Goal: Task Accomplishment & Management: Use online tool/utility

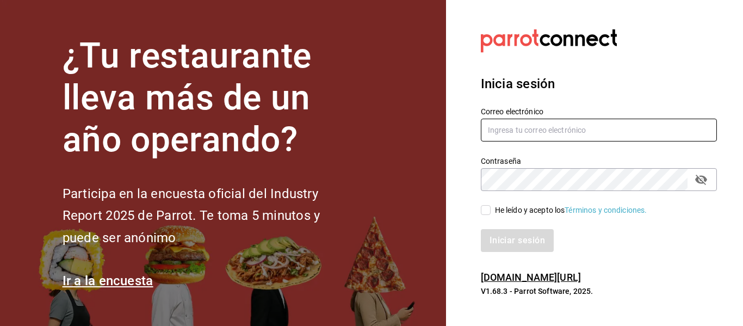
type input "[EMAIL_ADDRESS][PERSON_NAME][DOMAIN_NAME]"
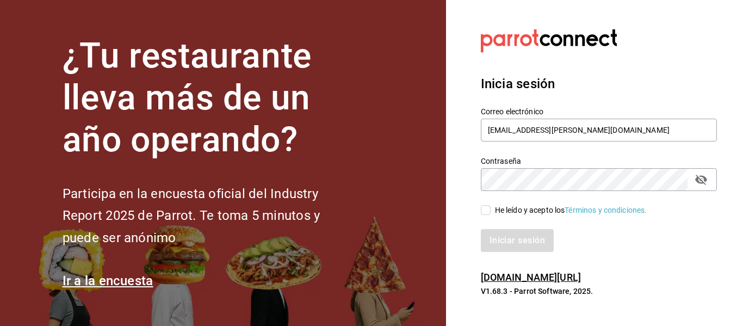
click at [485, 209] on input "He leído y acepto los Términos y condiciones." at bounding box center [486, 210] width 10 height 10
checkbox input "true"
click at [501, 237] on button "Iniciar sesión" at bounding box center [518, 240] width 74 height 23
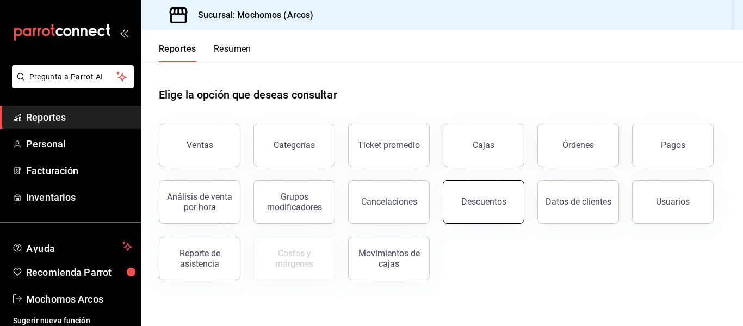
click at [477, 201] on div "Descuentos" at bounding box center [483, 201] width 45 height 10
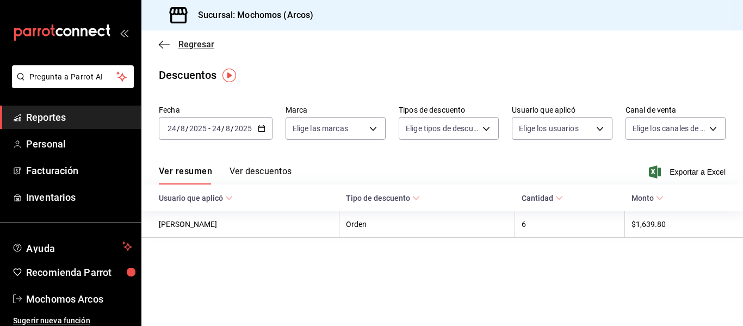
click at [162, 44] on icon "button" at bounding box center [164, 44] width 11 height 1
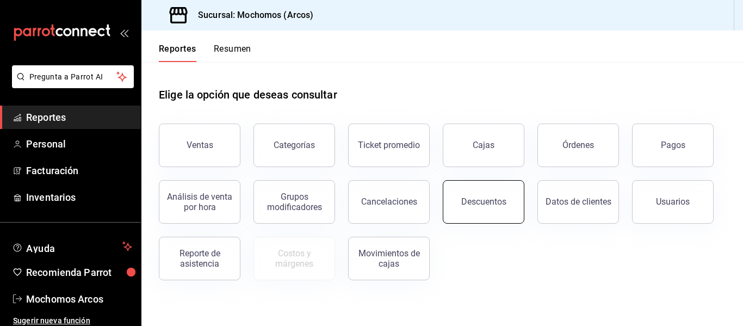
click at [485, 202] on div "Descuentos" at bounding box center [483, 201] width 45 height 10
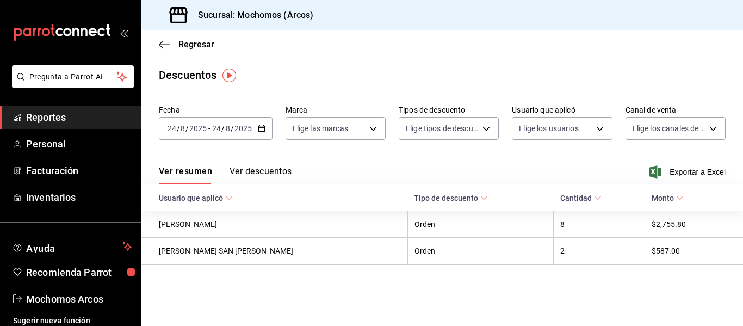
click at [258, 130] on icon "button" at bounding box center [262, 129] width 8 height 8
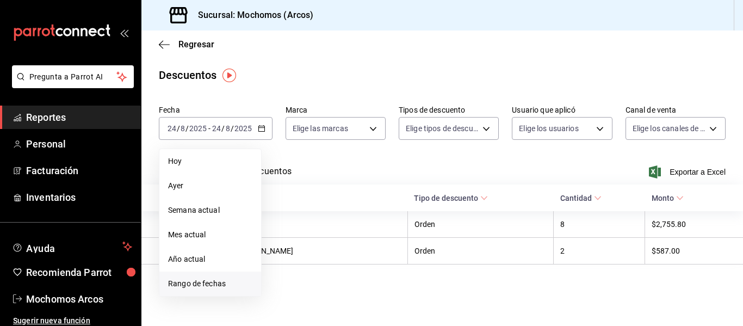
click at [201, 281] on span "Rango de fechas" at bounding box center [210, 283] width 84 height 11
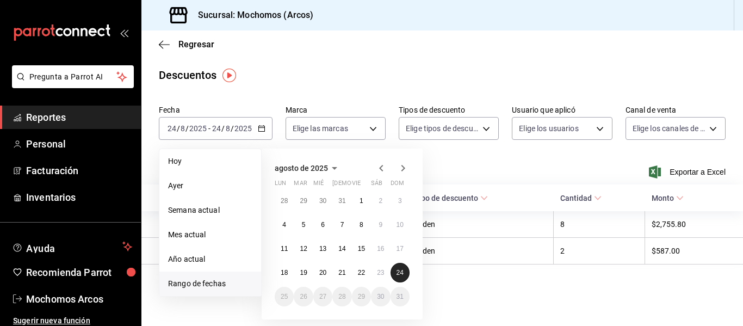
click at [399, 268] on button "24" at bounding box center [400, 273] width 19 height 20
click at [402, 269] on abbr "24" at bounding box center [400, 273] width 7 height 8
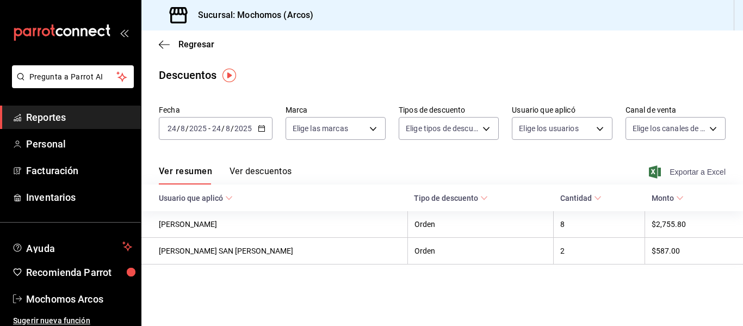
click at [686, 169] on span "Exportar a Excel" at bounding box center [688, 171] width 75 height 13
click at [164, 43] on icon "button" at bounding box center [164, 45] width 11 height 10
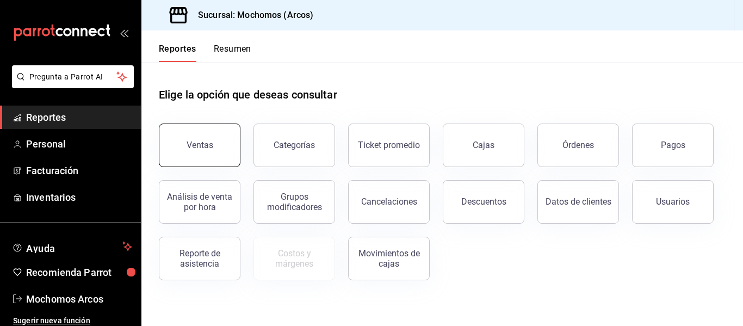
click at [206, 145] on div "Ventas" at bounding box center [200, 145] width 27 height 10
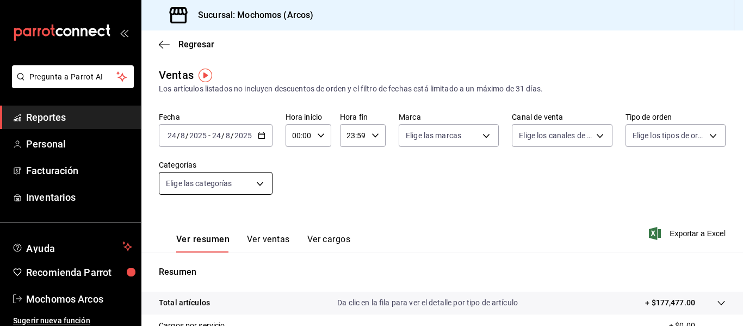
click at [261, 182] on body "Pregunta a Parrot AI Reportes Personal Facturación Inventarios Ayuda Recomienda…" at bounding box center [371, 163] width 743 height 326
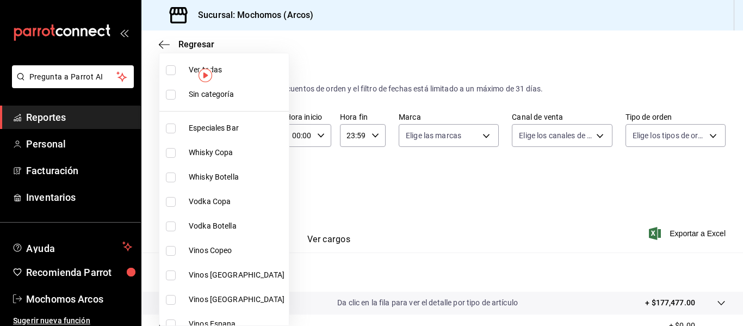
click at [261, 182] on span "Whisky Botella" at bounding box center [237, 176] width 96 height 11
click at [369, 178] on div at bounding box center [371, 163] width 743 height 326
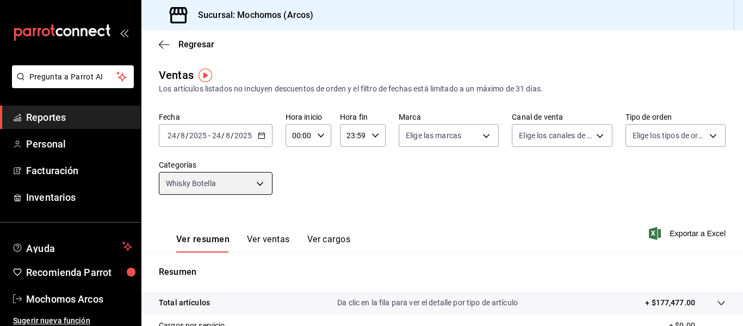
type input "3e6ec714-4274-4da9-9c3c-efaa5a45eb4d"
checkbox input "true"
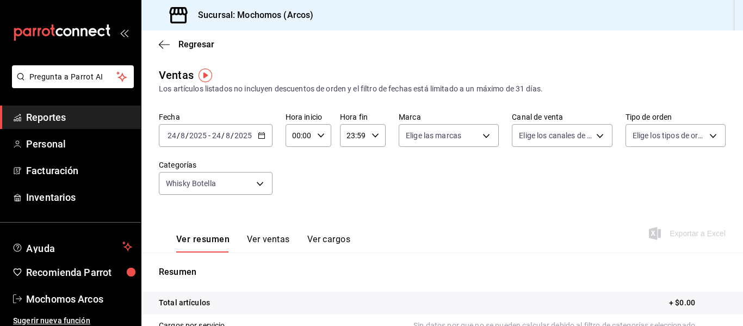
click at [261, 135] on \(Stroke\) "button" at bounding box center [261, 134] width 6 height 1
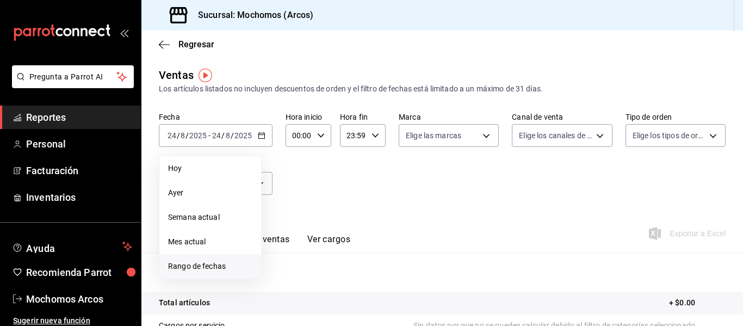
click at [196, 266] on span "Rango de fechas" at bounding box center [210, 266] width 84 height 11
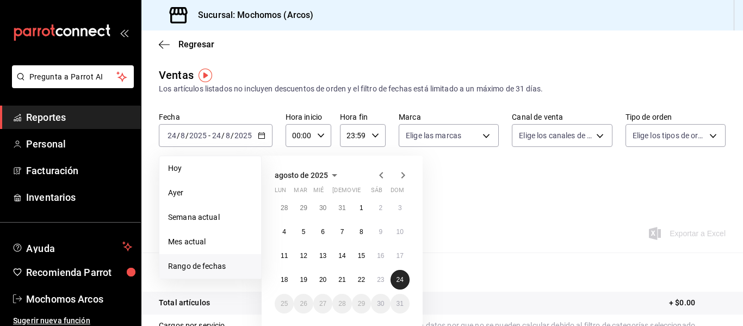
click at [400, 280] on abbr "24" at bounding box center [400, 280] width 7 height 8
click at [320, 134] on icon "button" at bounding box center [321, 136] width 8 height 8
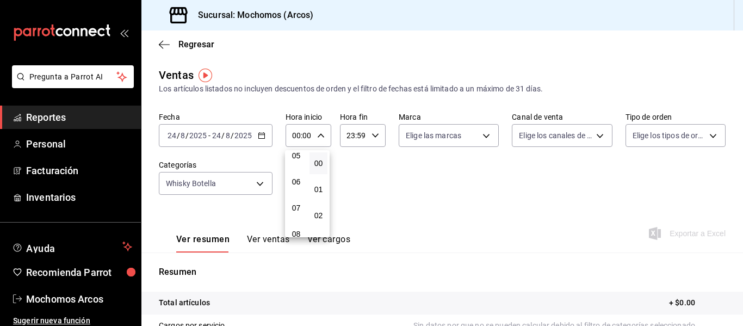
scroll to position [138, 0]
click at [295, 157] on span "05" at bounding box center [296, 156] width 5 height 9
type input "05:00"
click at [402, 170] on div at bounding box center [371, 163] width 743 height 326
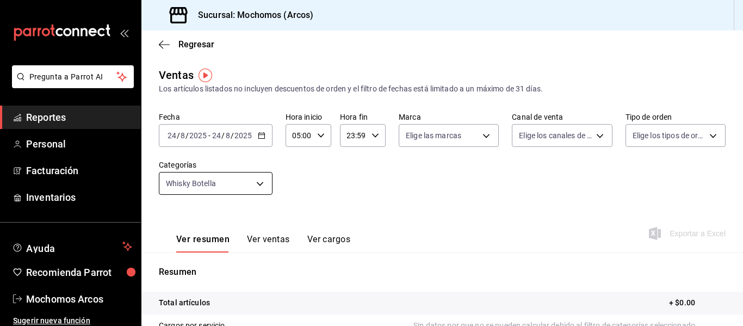
click at [260, 180] on body "Pregunta a Parrot AI Reportes Personal Facturación Inventarios Ayuda Recomienda…" at bounding box center [371, 163] width 743 height 326
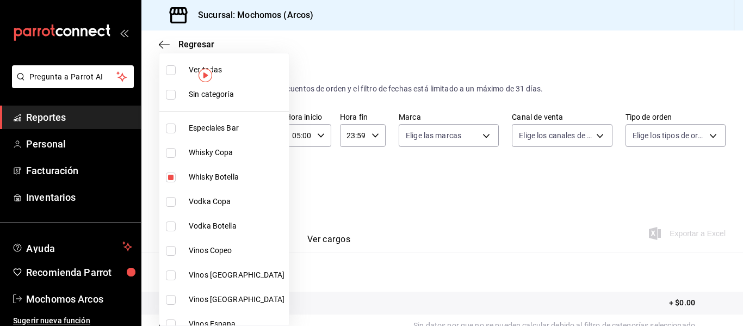
click at [171, 176] on input "checkbox" at bounding box center [171, 177] width 10 height 10
checkbox input "false"
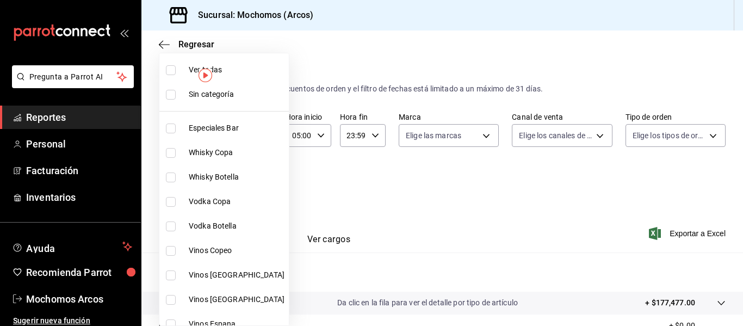
click at [329, 207] on div at bounding box center [371, 163] width 743 height 326
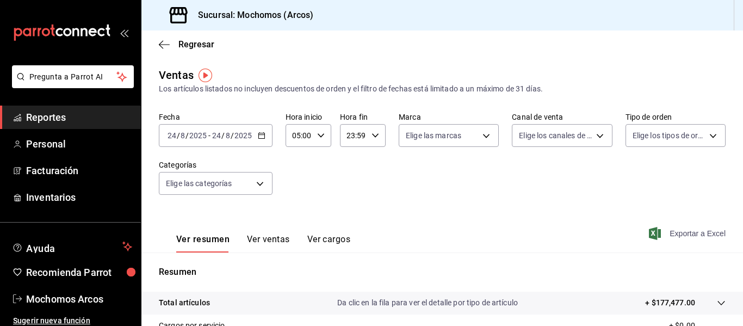
click at [649, 231] on icon "button" at bounding box center [655, 233] width 12 height 13
click at [649, 231] on div "Exportando a excel..." at bounding box center [682, 234] width 88 height 10
click at [434, 200] on div "Fecha [DATE] [DATE] - [DATE] [DATE] Hora inicio 05:00 Hora inicio Hora fin 23:5…" at bounding box center [442, 160] width 567 height 96
click at [161, 42] on icon "button" at bounding box center [164, 45] width 11 height 10
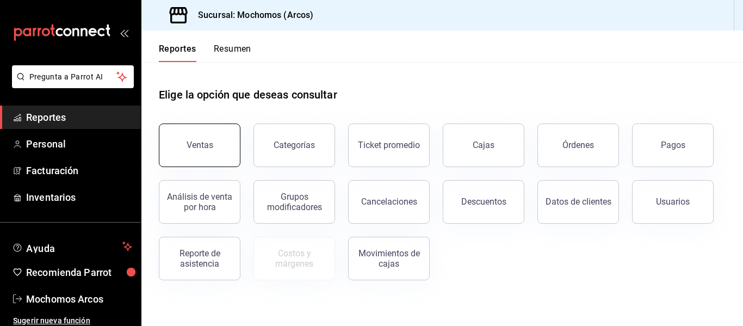
click at [225, 135] on button "Ventas" at bounding box center [200, 146] width 82 height 44
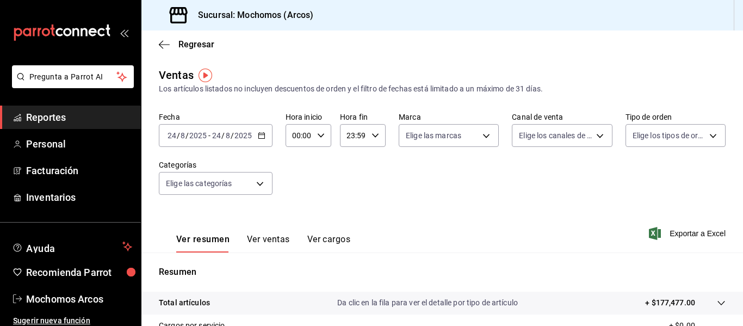
click at [260, 135] on \(Stroke\) "button" at bounding box center [261, 134] width 6 height 1
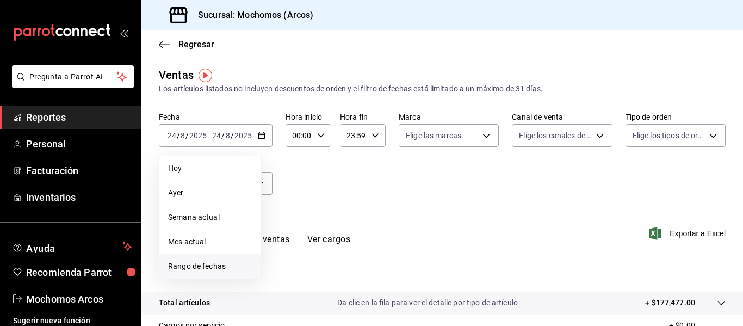
click at [199, 265] on span "Rango de fechas" at bounding box center [210, 266] width 84 height 11
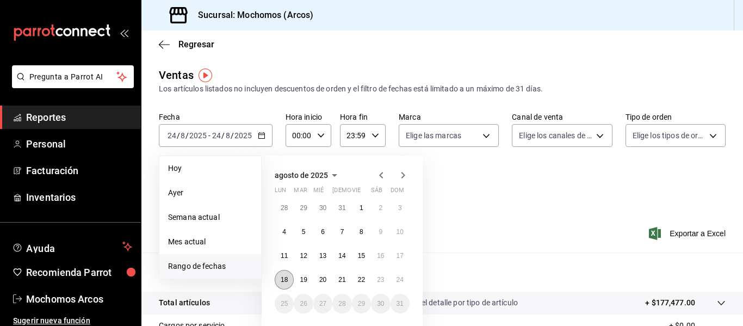
click at [284, 279] on abbr "18" at bounding box center [284, 280] width 7 height 8
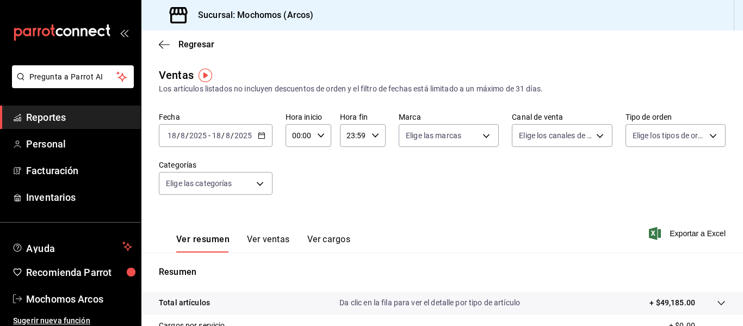
click at [258, 134] on icon "button" at bounding box center [262, 136] width 8 height 8
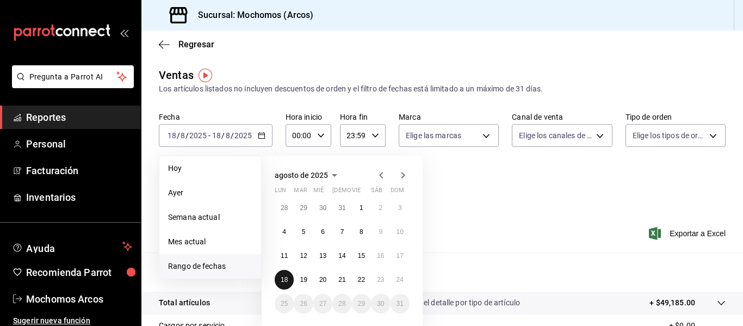
click at [283, 279] on abbr "18" at bounding box center [284, 280] width 7 height 8
drag, startPoint x: 283, startPoint y: 279, endPoint x: 398, endPoint y: 278, distance: 114.8
click at [398, 278] on div "28 29 30 31 1 2 3 4 5 6 7 8 9 10 11 12 13 14 15 16 17 18 19 20 21 22 23 24 25 2…" at bounding box center [342, 255] width 135 height 115
click at [398, 278] on abbr "24" at bounding box center [400, 280] width 7 height 8
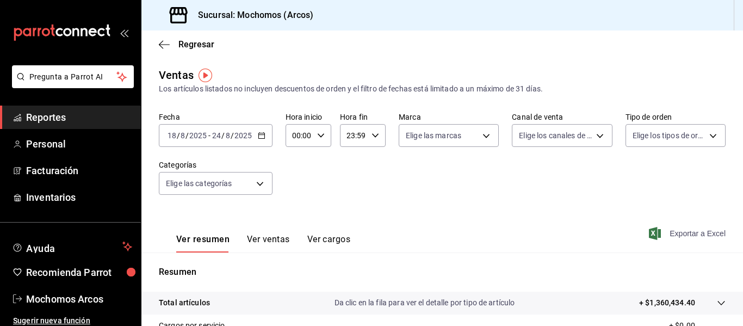
click at [649, 231] on icon "button" at bounding box center [655, 233] width 12 height 13
click at [158, 44] on div "Regresar" at bounding box center [442, 44] width 602 height 28
click at [161, 45] on icon "button" at bounding box center [164, 44] width 11 height 1
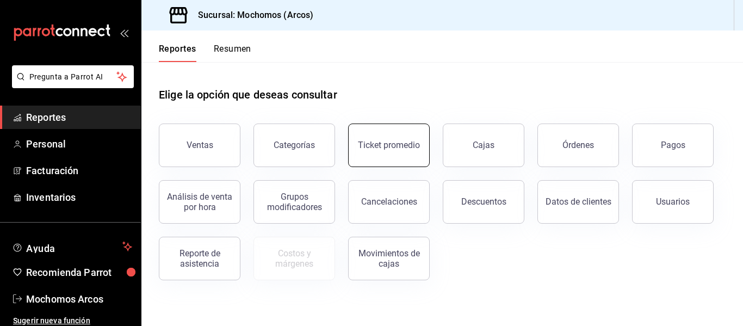
click at [393, 152] on button "Ticket promedio" at bounding box center [389, 146] width 82 height 44
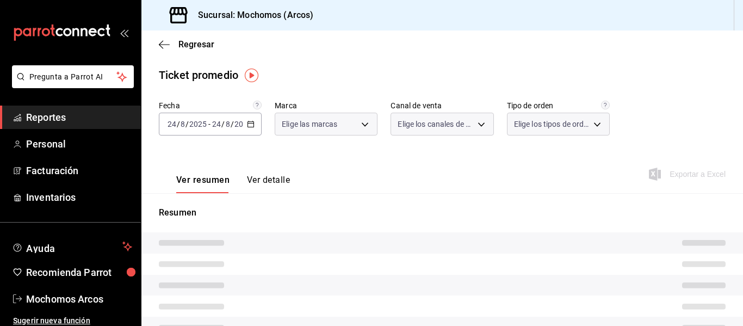
type input "dd36a3dd-8c35-4563-bc3a-0ae6137ce787"
type input "PARROT,UBER_EATS,RAPPI,DIDI_FOOD,ONLINE"
type input "c6b8ee8d-4955-4723-bae1-372b147e207b,27be71f3-ce18-4cfa-bd3b-e966efc6a73f,EXTER…"
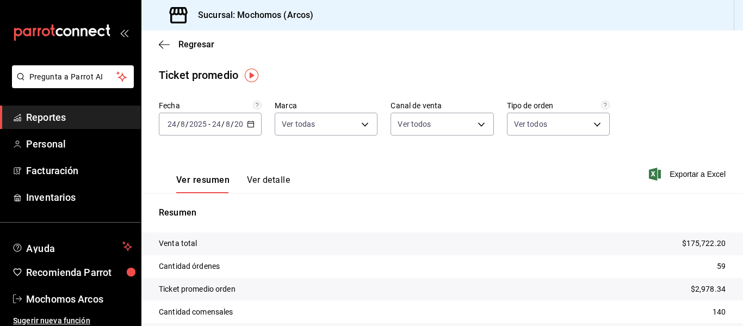
click at [249, 121] on icon "button" at bounding box center [251, 124] width 8 height 8
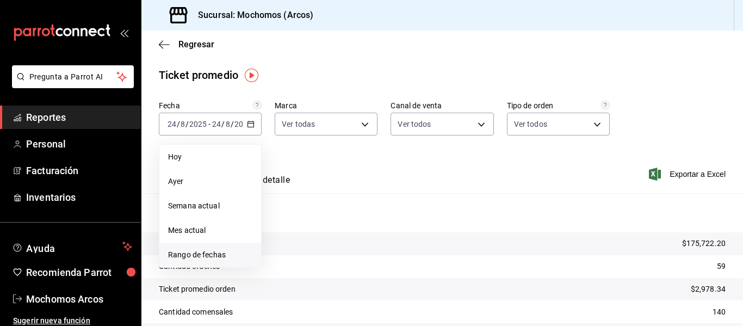
click at [195, 253] on span "Rango de fechas" at bounding box center [210, 254] width 84 height 11
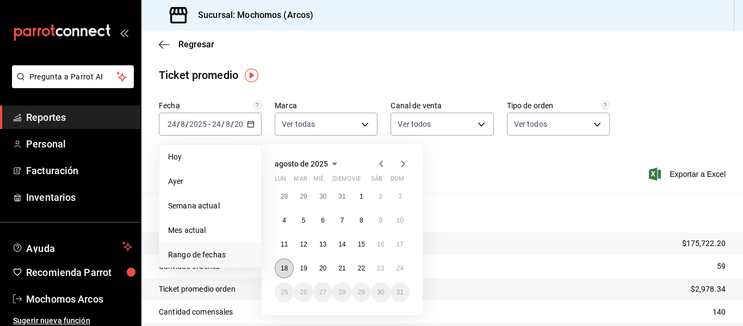
click at [285, 265] on abbr "18" at bounding box center [284, 268] width 7 height 8
click at [398, 267] on abbr "24" at bounding box center [400, 268] width 7 height 8
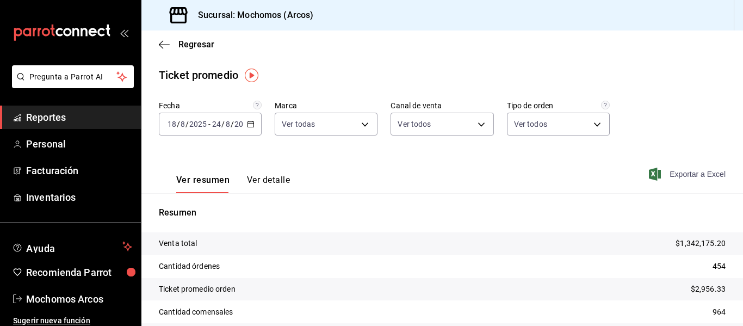
click at [676, 173] on span "Exportar a Excel" at bounding box center [688, 174] width 75 height 13
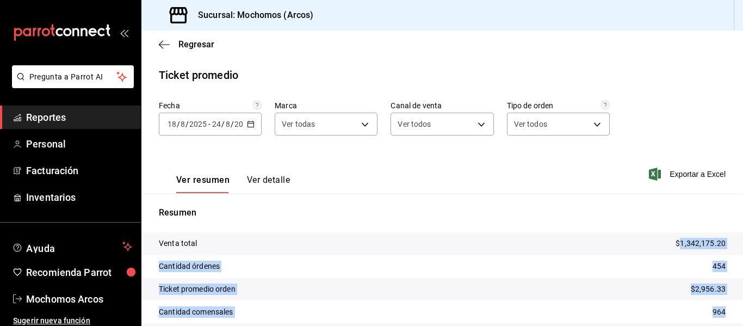
scroll to position [68, 0]
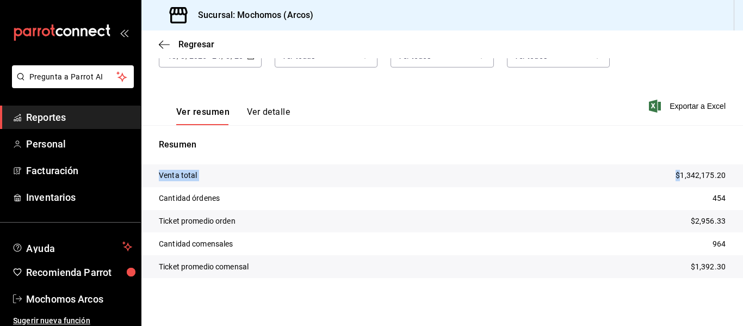
drag, startPoint x: 674, startPoint y: 241, endPoint x: 714, endPoint y: 303, distance: 74.0
click at [714, 303] on div "Fecha [DATE] [DATE] - [DATE] [DATE] Marca Ver todas dd36a3dd-8c35-4563-bc3a-0ae…" at bounding box center [442, 171] width 602 height 276
copy tbody "Venta total $"
click at [166, 47] on icon "button" at bounding box center [164, 45] width 11 height 10
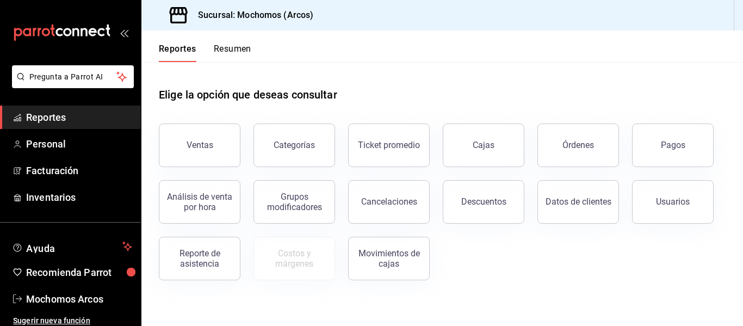
click at [177, 52] on button "Reportes" at bounding box center [178, 53] width 38 height 19
click at [474, 208] on button "Descuentos" at bounding box center [484, 202] width 82 height 44
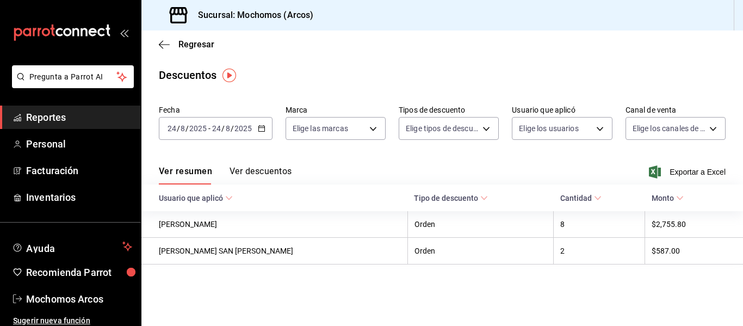
click at [262, 126] on \(Stroke\) "button" at bounding box center [261, 129] width 7 height 6
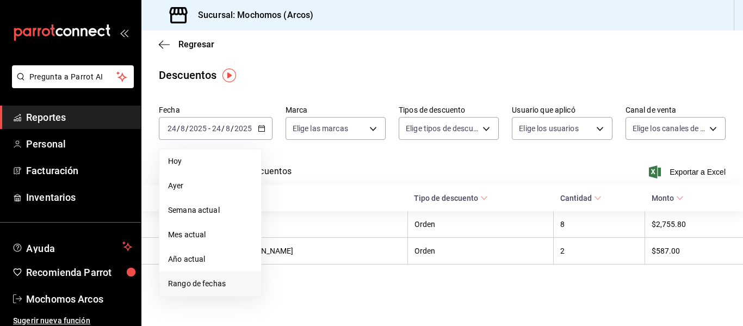
click at [200, 283] on span "Rango de fechas" at bounding box center [210, 283] width 84 height 11
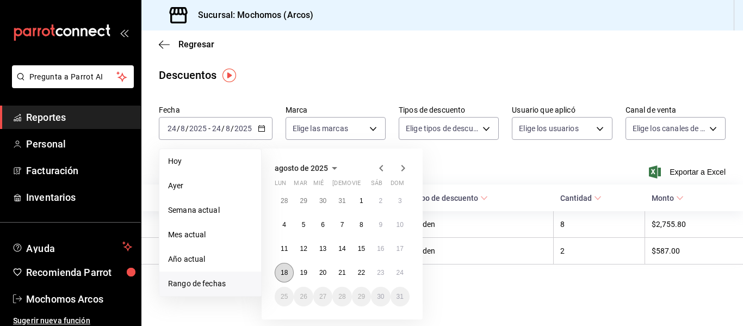
click at [286, 272] on abbr "18" at bounding box center [284, 273] width 7 height 8
drag, startPoint x: 286, startPoint y: 272, endPoint x: 400, endPoint y: 272, distance: 114.8
click at [400, 272] on div "28 29 30 31 1 2 3 4 5 6 7 8 9 10 11 12 13 14 15 16 17 18 19 20 21 22 23 24 25 2…" at bounding box center [342, 248] width 135 height 115
click at [400, 272] on abbr "24" at bounding box center [400, 273] width 7 height 8
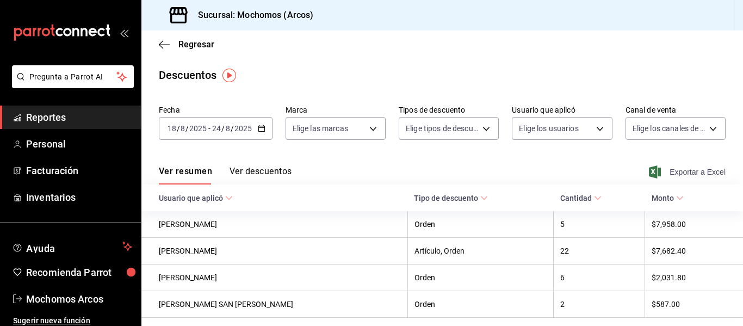
click at [649, 169] on icon "button" at bounding box center [655, 171] width 12 height 13
click at [651, 169] on div "Exportar a Excel" at bounding box center [688, 171] width 75 height 13
